Goal: Task Accomplishment & Management: Manage account settings

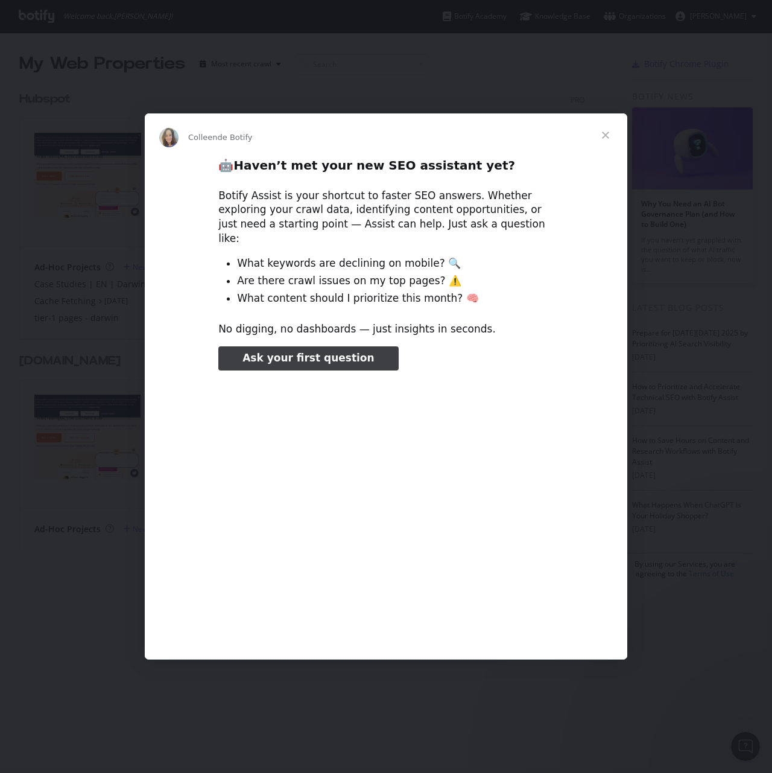
type input "1088852"
click at [606, 137] on span "Fermer" at bounding box center [605, 134] width 43 height 43
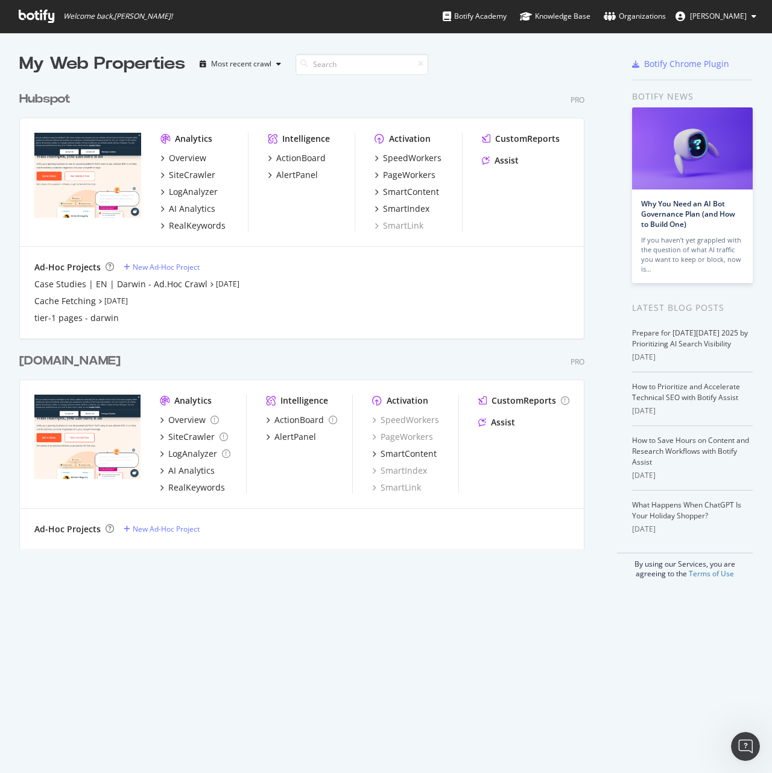
click at [63, 100] on div "Hubspot" at bounding box center [44, 98] width 51 height 17
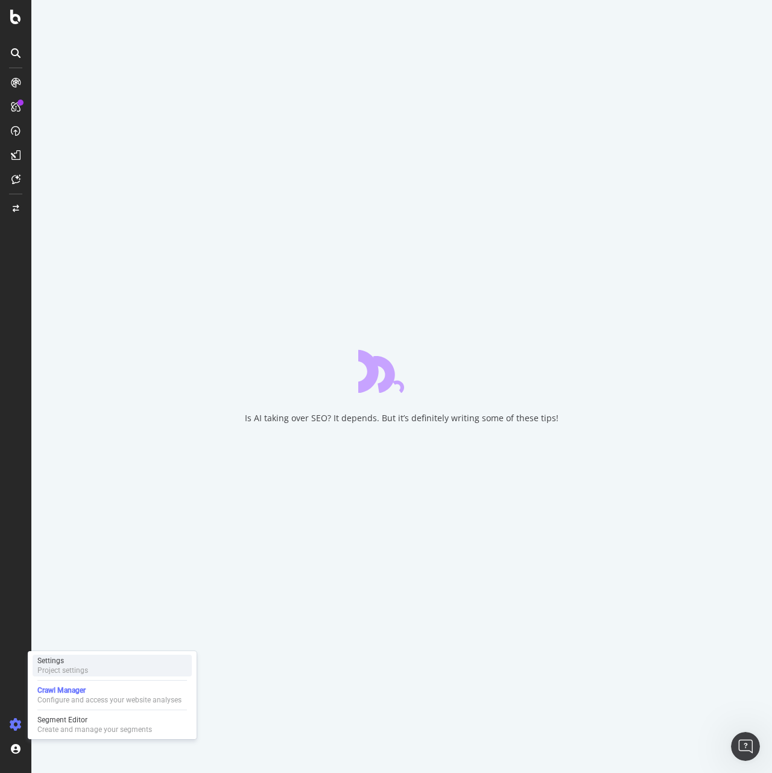
click at [75, 662] on div "Settings" at bounding box center [62, 661] width 51 height 10
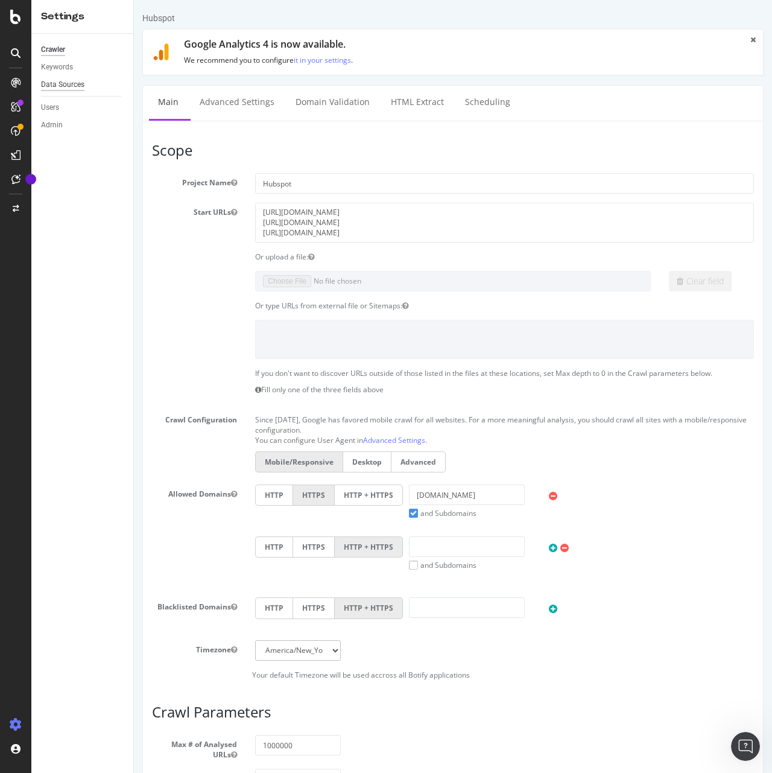
click at [63, 82] on div "Data Sources" at bounding box center [62, 84] width 43 height 13
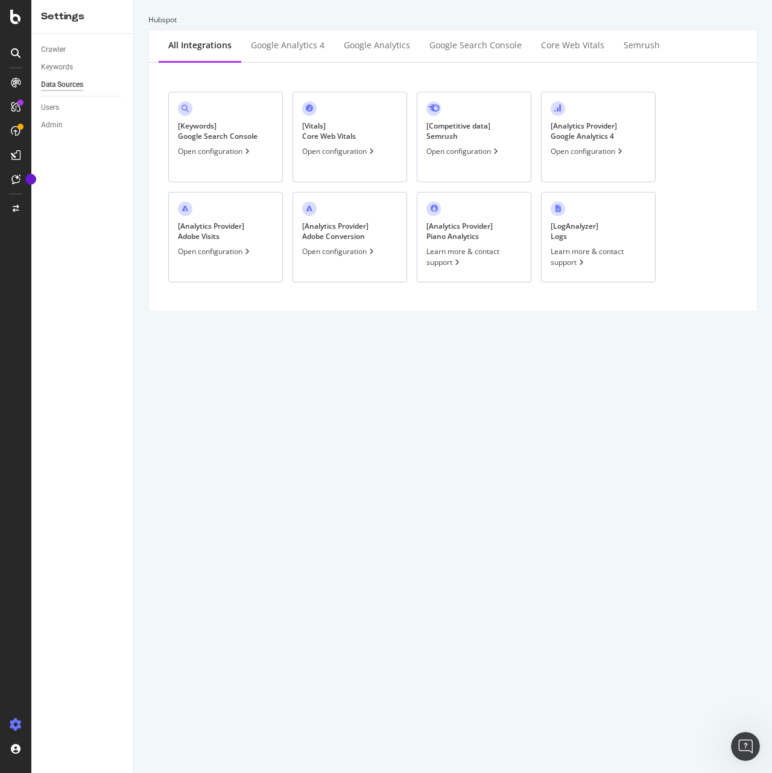
click at [245, 128] on div "[ Keywords ] Google Search Console" at bounding box center [218, 131] width 80 height 21
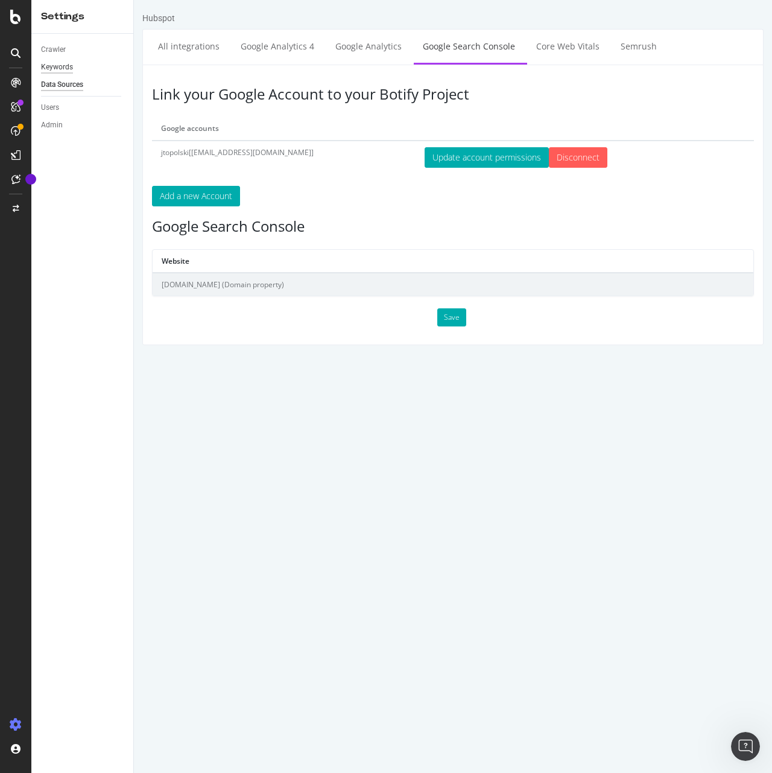
click at [48, 70] on div "Keywords" at bounding box center [57, 67] width 32 height 13
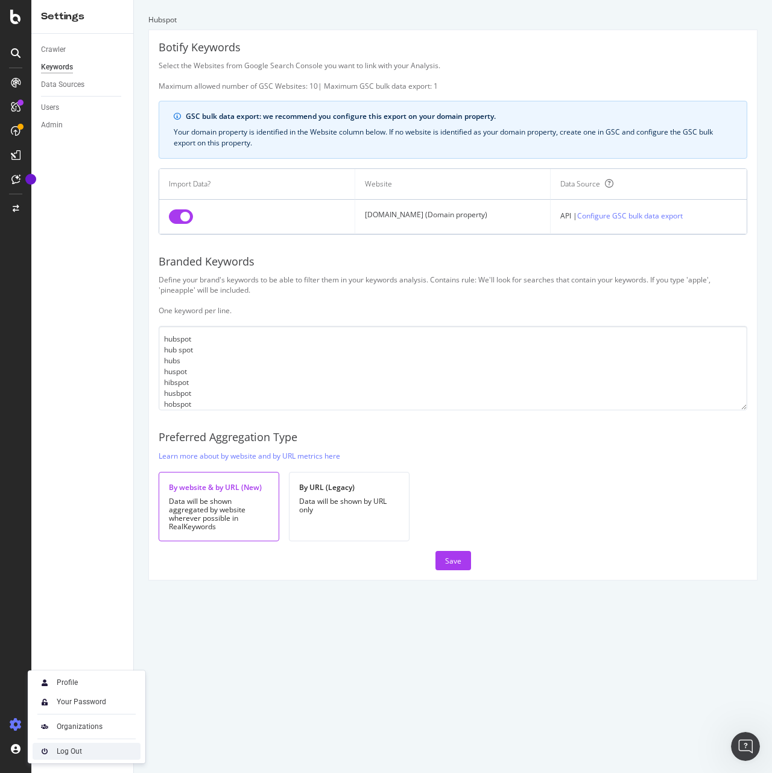
click at [81, 750] on div "Log Out" at bounding box center [69, 751] width 25 height 10
